Goal: Task Accomplishment & Management: Complete application form

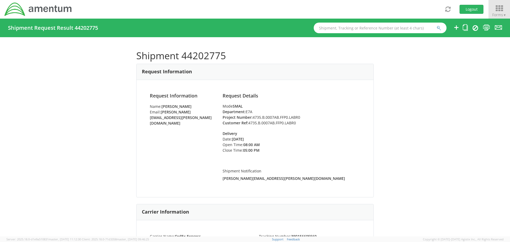
click at [498, 10] on icon at bounding box center [499, 8] width 25 height 7
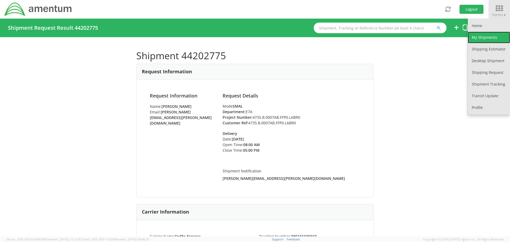
click at [491, 37] on link "My Shipments" at bounding box center [489, 38] width 42 height 12
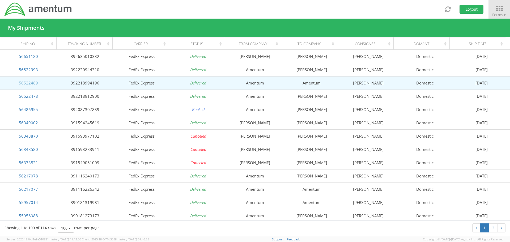
click at [32, 83] on link "56522489" at bounding box center [28, 82] width 19 height 5
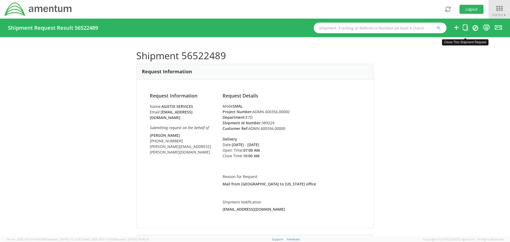
click at [464, 29] on icon at bounding box center [465, 27] width 5 height 7
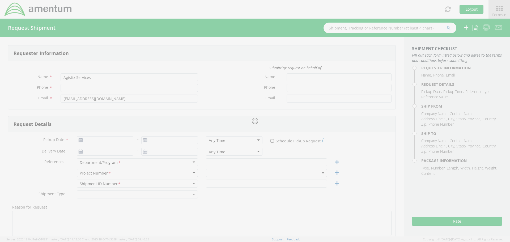
type input "[PHONE_NUMBER]"
type input "[PERSON_NAME]"
type input "[PHONE_NUMBER]"
type input "[PERSON_NAME][EMAIL_ADDRESS][PERSON_NAME][DOMAIN_NAME]"
type input "[DATE]"
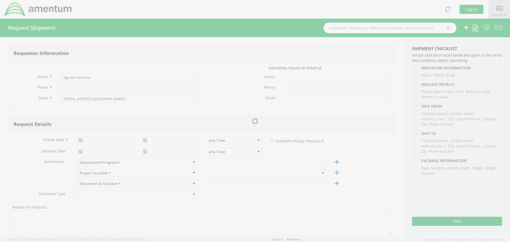
type input "[DATE]"
type input "E7D"
type input "389229"
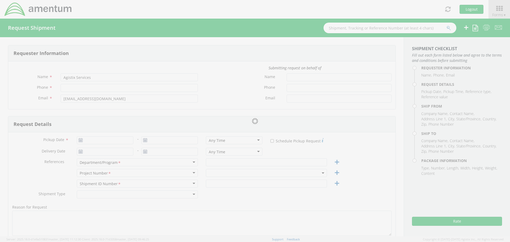
type textarea "Mail from [GEOGRAPHIC_DATA] to [US_STATE] office"
select select
type input "Amentum"
type input "[STREET_ADDRESS]"
type input "[GEOGRAPHIC_DATA]"
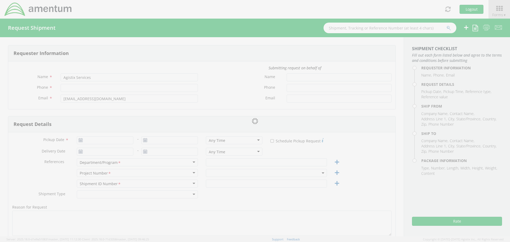
type input "76177"
type input "[PERSON_NAME]"
type input "[PHONE_NUMBER]"
type input "[PERSON_NAME][EMAIL_ADDRESS][PERSON_NAME][DOMAIN_NAME]"
select select
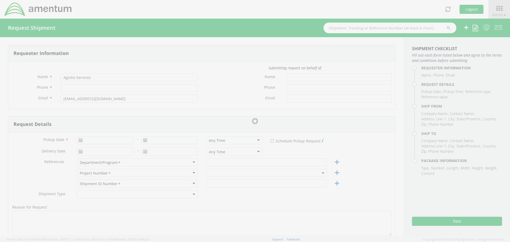
type input "Amentum"
type input "[STREET_ADDRESS][PERSON_NAME]"
type input "Suite 200"
type input "[GEOGRAPHIC_DATA]"
type input "20876"
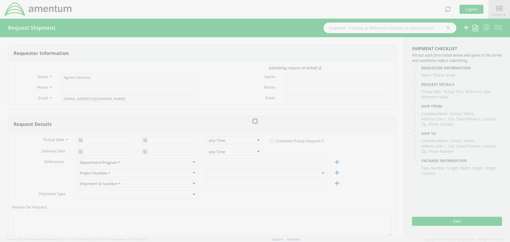
type input "[PERSON_NAME]"
type input "[PHONE_NUMBER]"
type input "1"
type input "9.5"
type input "12.5"
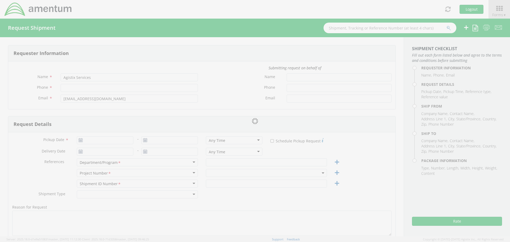
type input "0.25"
type input "1"
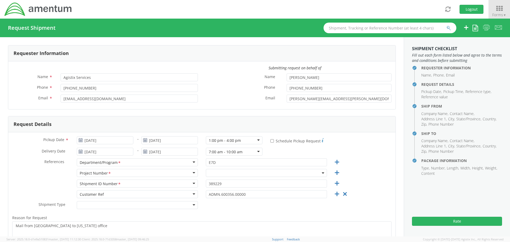
select select "ADMN.600356.00000"
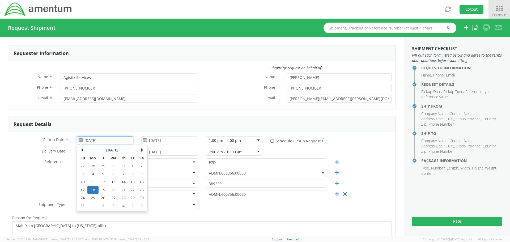
drag, startPoint x: 109, startPoint y: 140, endPoint x: 84, endPoint y: 140, distance: 25.5
click at [84, 140] on input "[DATE]" at bounding box center [105, 140] width 57 height 8
click at [142, 150] on span at bounding box center [142, 150] width 4 height 4
click at [122, 173] on td "11" at bounding box center [123, 174] width 9 height 8
type input "[DATE]"
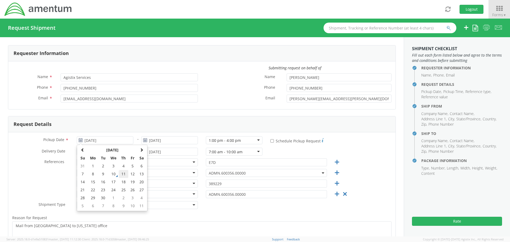
type input "[DATE]"
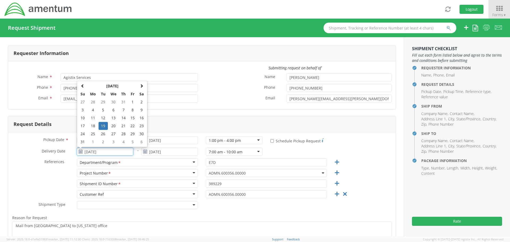
click at [105, 152] on input "[DATE]" at bounding box center [105, 152] width 57 height 8
click at [141, 88] on span at bounding box center [142, 86] width 4 height 4
click at [132, 111] on td "12" at bounding box center [132, 110] width 9 height 8
type input "[DATE]"
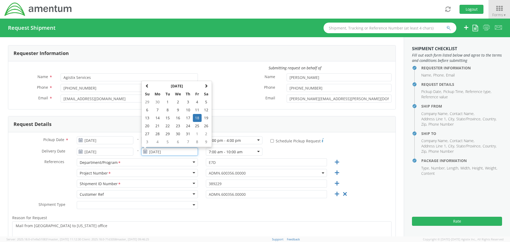
click at [166, 151] on input "[DATE]" at bounding box center [169, 152] width 57 height 8
click at [206, 86] on span at bounding box center [206, 86] width 4 height 4
click at [197, 109] on td "12" at bounding box center [197, 110] width 9 height 8
type input "[DATE]"
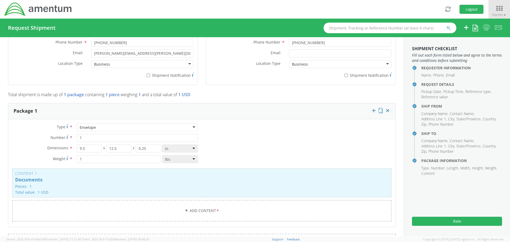
scroll to position [399, 0]
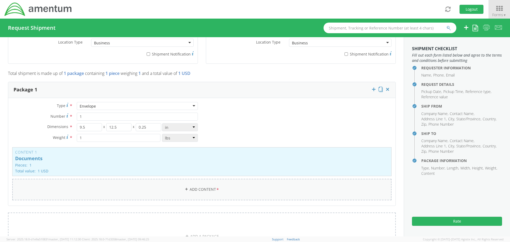
click at [192, 189] on link "Add Content *" at bounding box center [201, 190] width 379 height 22
select select
type input "General Commodity"
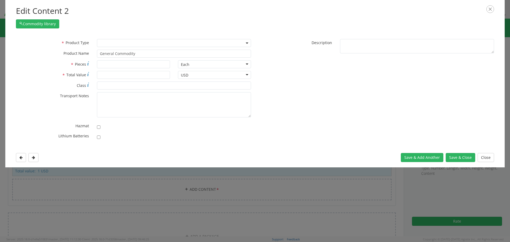
click at [246, 43] on b at bounding box center [247, 43] width 3 height 1
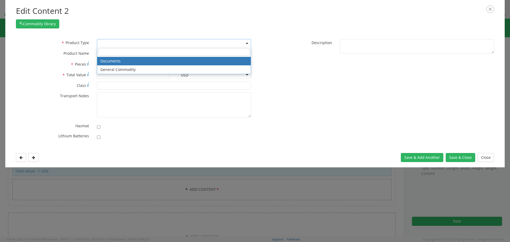
select select "DOCUMENT"
type input "Documents"
type input "1"
type textarea "Documents"
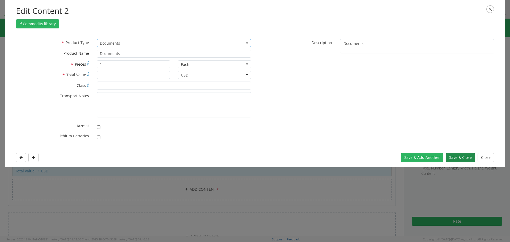
click at [457, 158] on button "Save & Close" at bounding box center [460, 157] width 29 height 9
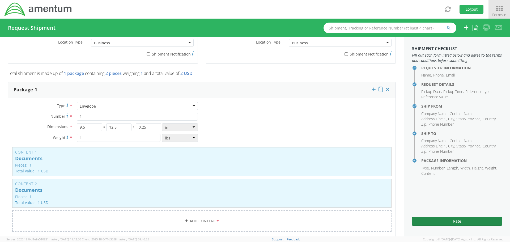
click at [456, 220] on button "Rate" at bounding box center [457, 221] width 90 height 9
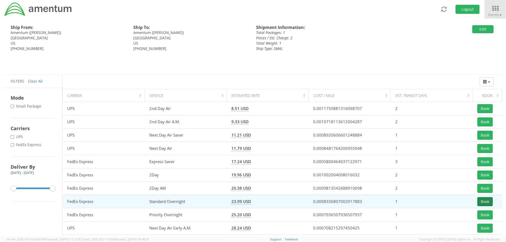
click at [481, 201] on button "Book" at bounding box center [484, 201] width 15 height 9
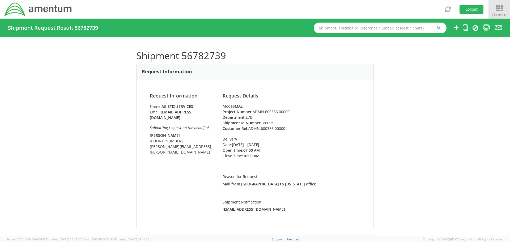
click at [497, 10] on icon at bounding box center [499, 8] width 25 height 7
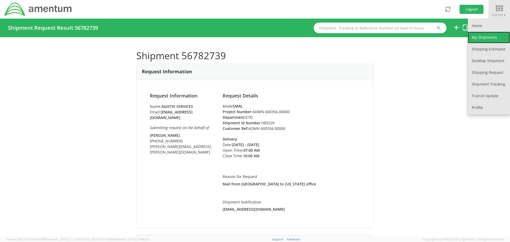
click at [489, 39] on link "My Shipments" at bounding box center [489, 38] width 42 height 12
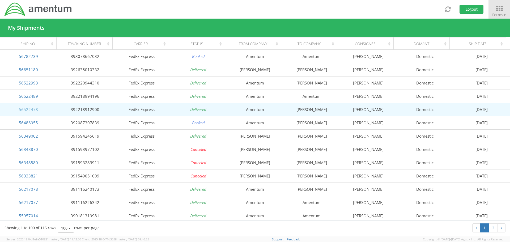
click at [28, 110] on link "56522478" at bounding box center [28, 109] width 19 height 5
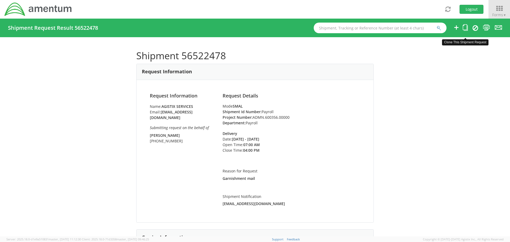
click at [466, 28] on icon at bounding box center [465, 27] width 5 height 7
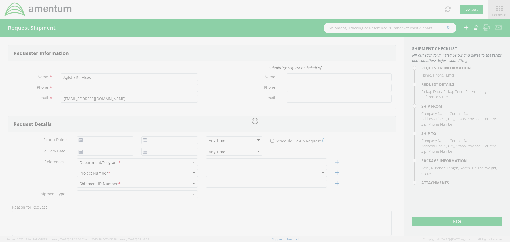
type input "[PHONE_NUMBER]"
type input "[PERSON_NAME]"
type input "[PHONE_NUMBER]"
type input "[DATE]"
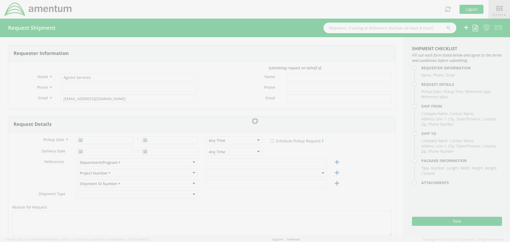
type input "[DATE]"
type input "Payroll"
type textarea "Garnishment mail"
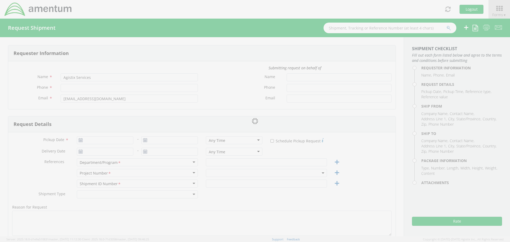
select select
type input "Amentum"
type input "[STREET_ADDRESS]"
type input "[GEOGRAPHIC_DATA]"
type input "76177"
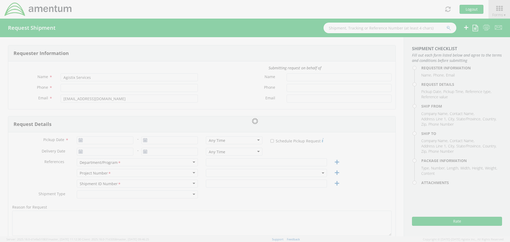
type input "[PERSON_NAME]"
type input "[PHONE_NUMBER]"
type input "[PERSON_NAME][EMAIL_ADDRESS][PERSON_NAME][DOMAIN_NAME]"
select select
type input "[PERSON_NAME]"
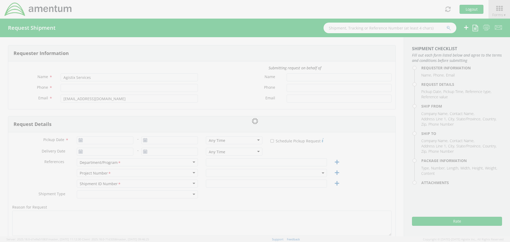
type input "[STREET_ADDRESS]"
type input "Bellmawr"
type input "08031"
type input "[PERSON_NAME]"
type input "[PHONE_NUMBER]"
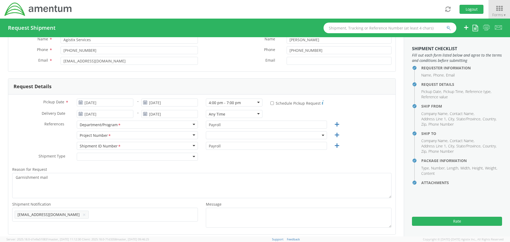
scroll to position [53, 0]
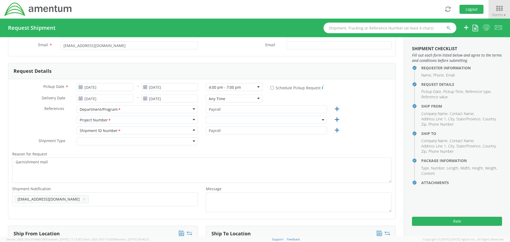
select select "ADMN.600356.00000"
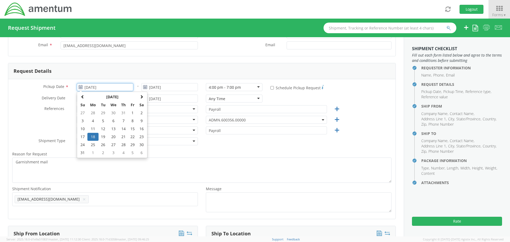
drag, startPoint x: 108, startPoint y: 89, endPoint x: 100, endPoint y: 92, distance: 8.6
click at [85, 86] on input "[DATE]" at bounding box center [105, 87] width 57 height 8
click at [141, 96] on span at bounding box center [142, 97] width 4 height 4
click at [123, 120] on td "11" at bounding box center [123, 121] width 9 height 8
type input "[DATE]"
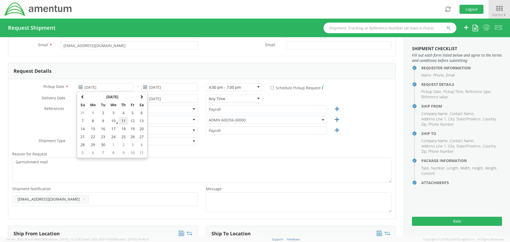
type input "[DATE]"
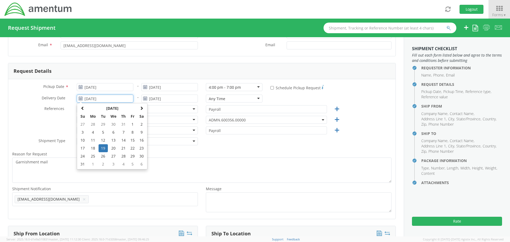
drag, startPoint x: 117, startPoint y: 99, endPoint x: 83, endPoint y: 101, distance: 34.0
click at [83, 101] on input "[DATE]" at bounding box center [105, 99] width 57 height 8
click at [141, 107] on span at bounding box center [142, 108] width 4 height 4
click at [133, 132] on td "12" at bounding box center [132, 132] width 9 height 8
type input "[DATE]"
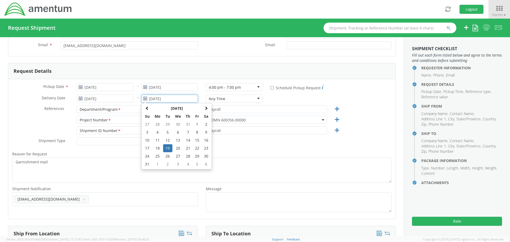
drag, startPoint x: 176, startPoint y: 100, endPoint x: 154, endPoint y: 100, distance: 21.3
click at [143, 97] on div "[DATE] [DATE] Su Mo Tu We Th Fr Sa 27 28 29 30 31 1 2 3 4 5 6 7 8 9 10 11 12 13…" at bounding box center [169, 99] width 57 height 8
click at [205, 107] on span at bounding box center [206, 108] width 4 height 4
click at [197, 132] on td "12" at bounding box center [197, 132] width 9 height 8
type input "[DATE]"
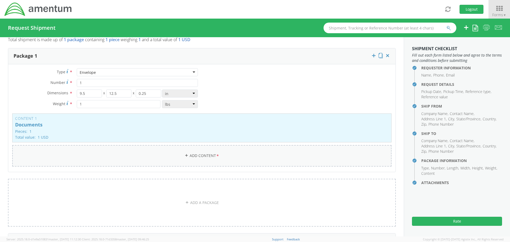
scroll to position [425, 0]
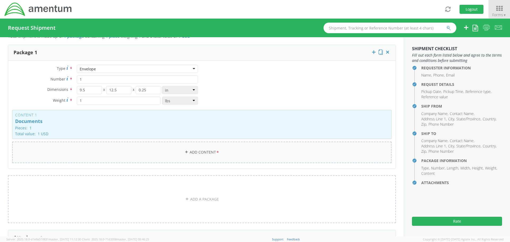
click at [205, 152] on link "Add Content *" at bounding box center [201, 153] width 379 height 22
select select
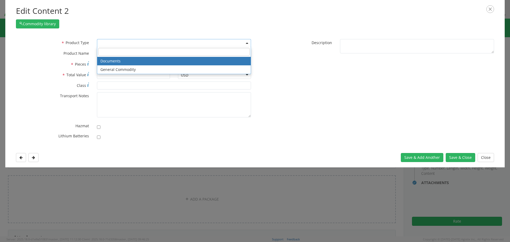
click at [247, 44] on span at bounding box center [247, 43] width 1 height 8
select select "DOCUMENT"
type input "Documents"
type input "1"
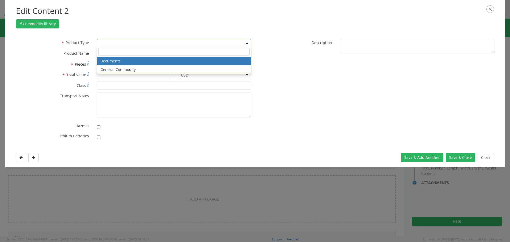
type textarea "Documents"
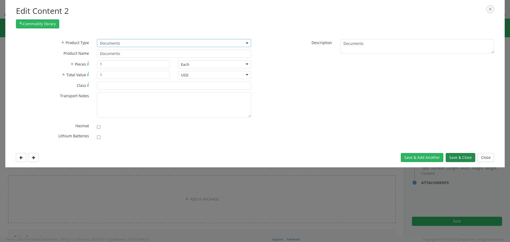
click at [459, 156] on button "Save & Close" at bounding box center [460, 157] width 29 height 9
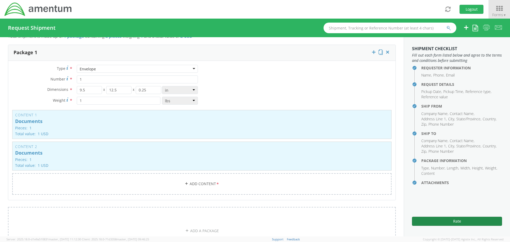
click at [456, 219] on button "Rate" at bounding box center [457, 221] width 90 height 9
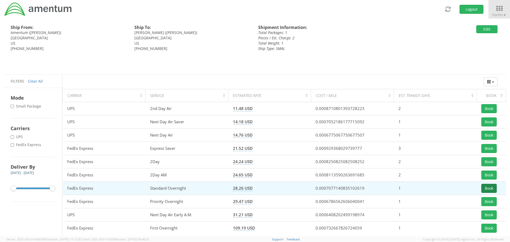
click at [489, 188] on button "Book" at bounding box center [488, 188] width 15 height 9
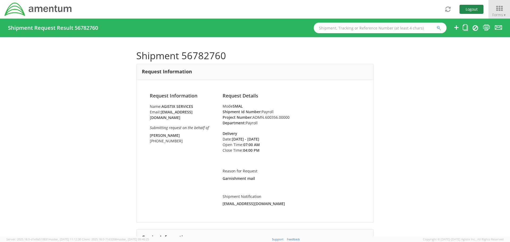
click at [473, 9] on button "Logout" at bounding box center [472, 9] width 24 height 9
